Goal: Task Accomplishment & Management: Manage account settings

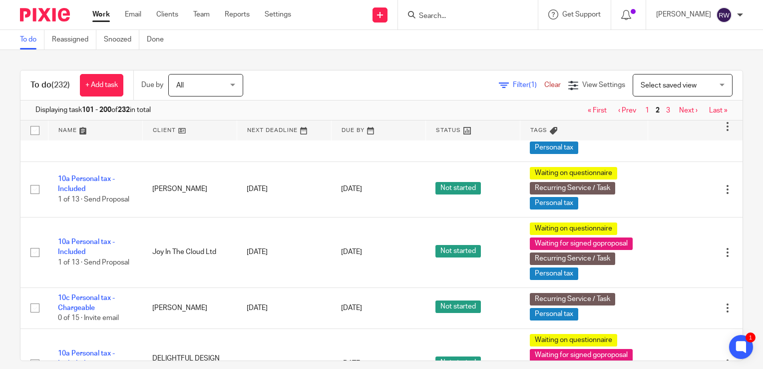
scroll to position [917, 0]
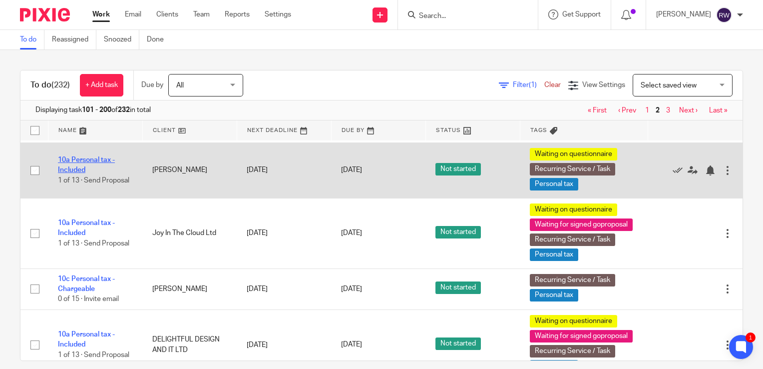
click at [82, 173] on link "10a Personal tax - Included" at bounding box center [86, 164] width 57 height 17
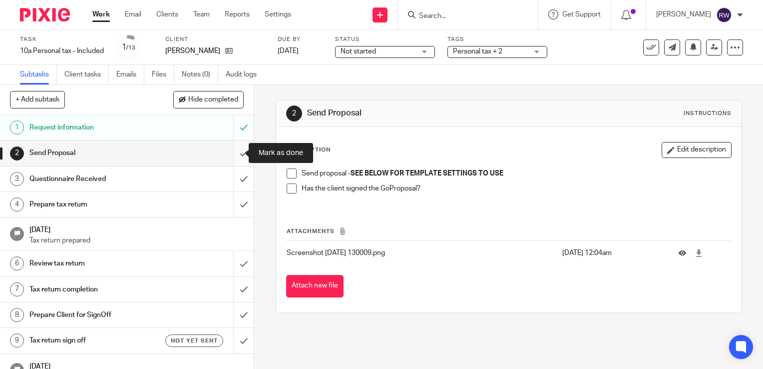
click at [233, 151] on input "submit" at bounding box center [127, 152] width 254 height 25
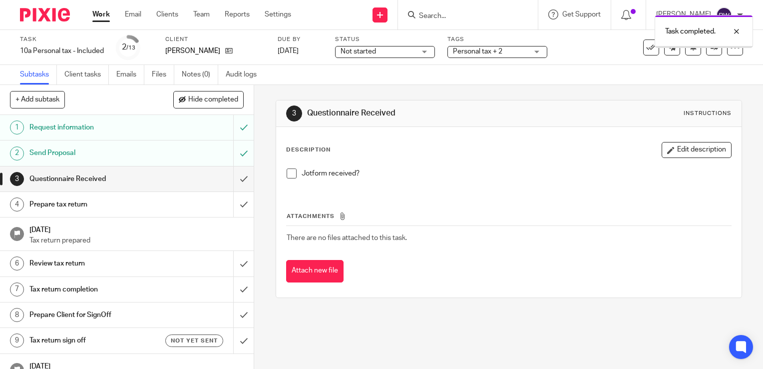
click at [287, 174] on span at bounding box center [292, 173] width 10 height 10
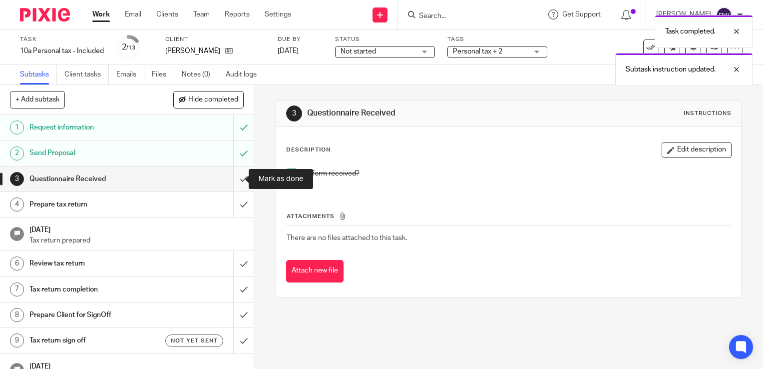
click at [238, 178] on input "submit" at bounding box center [127, 178] width 254 height 25
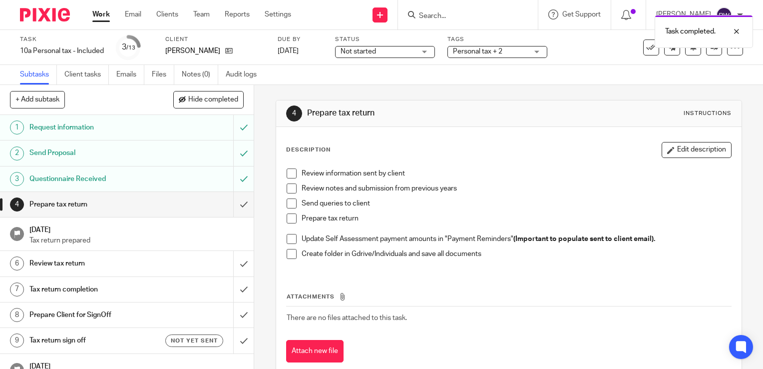
click at [507, 52] on span "Personal tax + 2" at bounding box center [490, 51] width 75 height 10
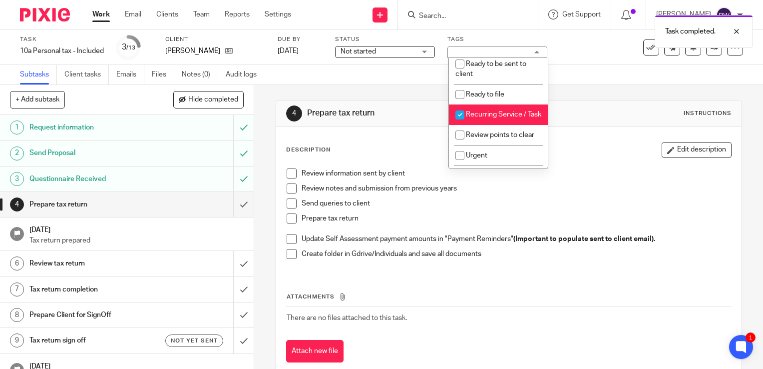
scroll to position [320, 0]
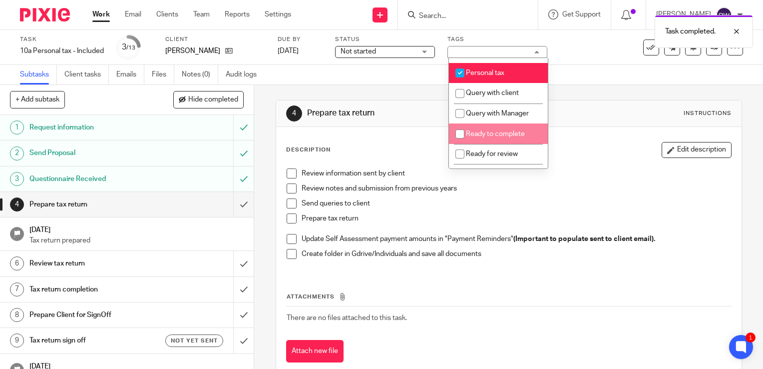
click at [511, 142] on li "Ready to complete" at bounding box center [498, 133] width 99 height 20
checkbox input "true"
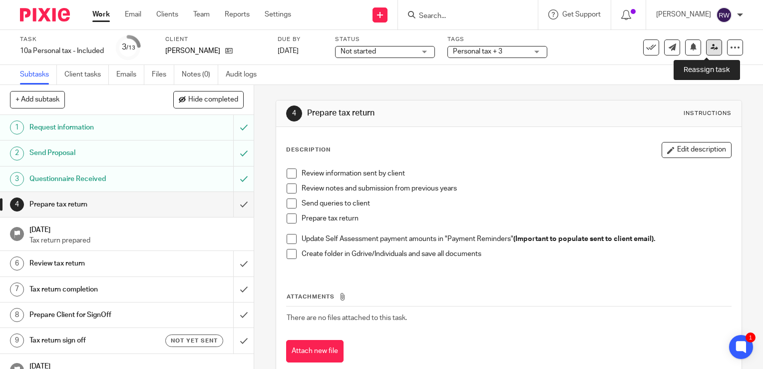
click at [711, 50] on icon at bounding box center [714, 46] width 7 height 7
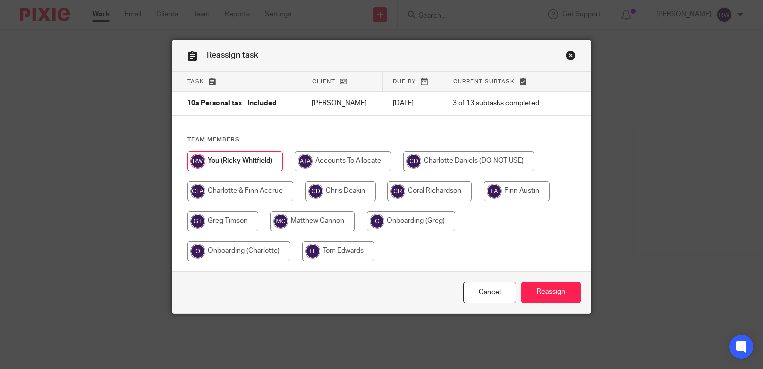
click at [439, 195] on input "radio" at bounding box center [430, 191] width 84 height 20
radio input "true"
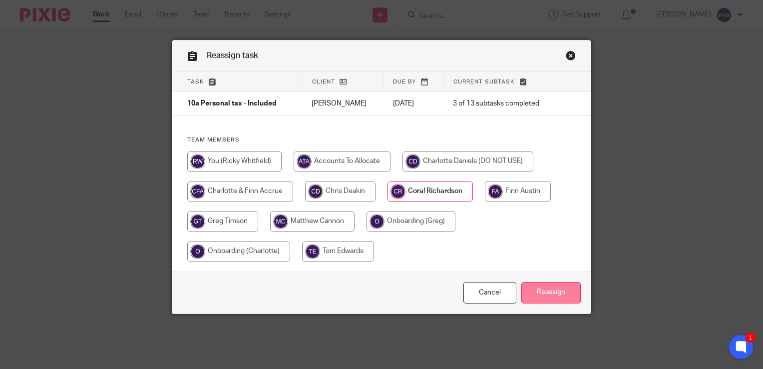
click at [541, 288] on input "Reassign" at bounding box center [551, 292] width 59 height 21
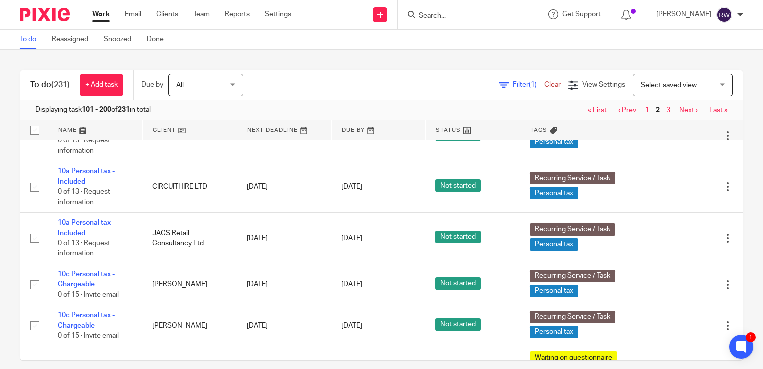
scroll to position [4325, 0]
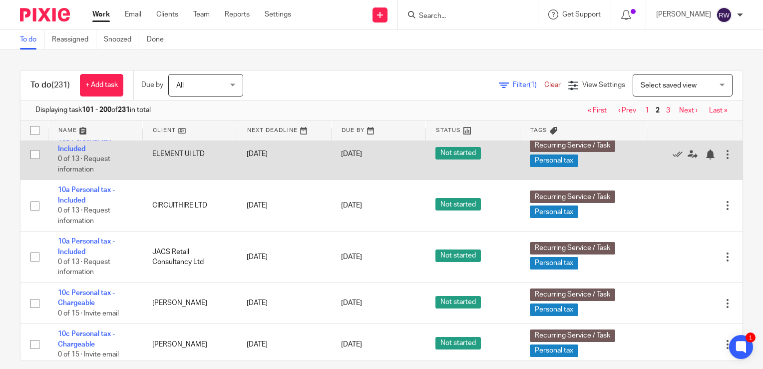
click at [723, 159] on div at bounding box center [728, 154] width 10 height 10
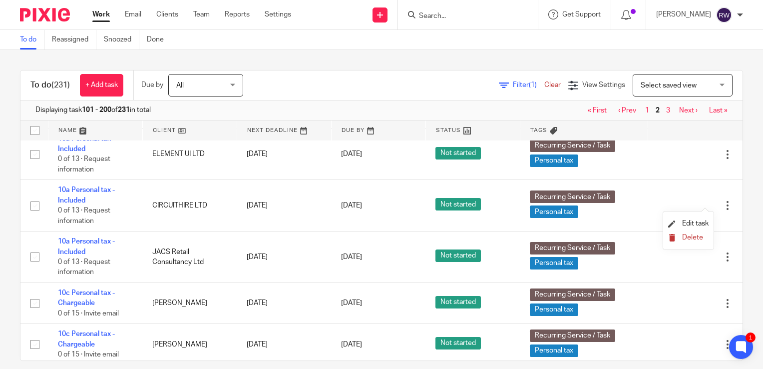
click at [685, 240] on span "Delete" at bounding box center [693, 237] width 21 height 7
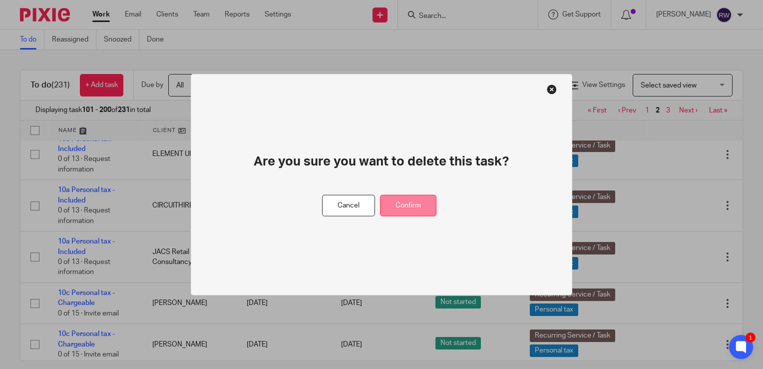
click at [434, 204] on button "Confirm" at bounding box center [408, 205] width 56 height 21
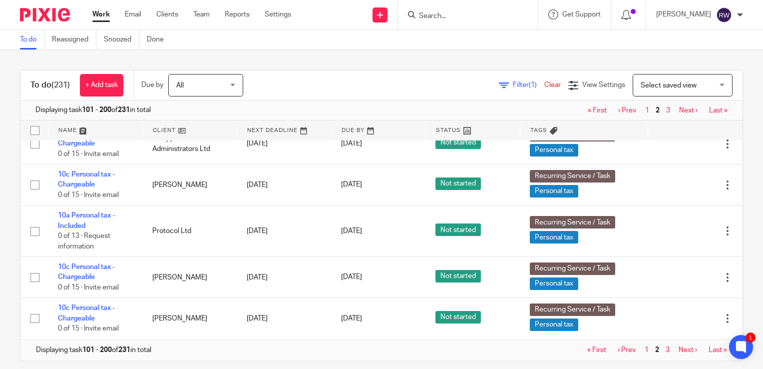
scroll to position [4789, 0]
click at [651, 348] on nav "« First ‹ Prev 1 2 3 Next › Last »" at bounding box center [655, 350] width 145 height 8
click at [666, 348] on link "3" at bounding box center [668, 349] width 4 height 7
